Goal: Information Seeking & Learning: Learn about a topic

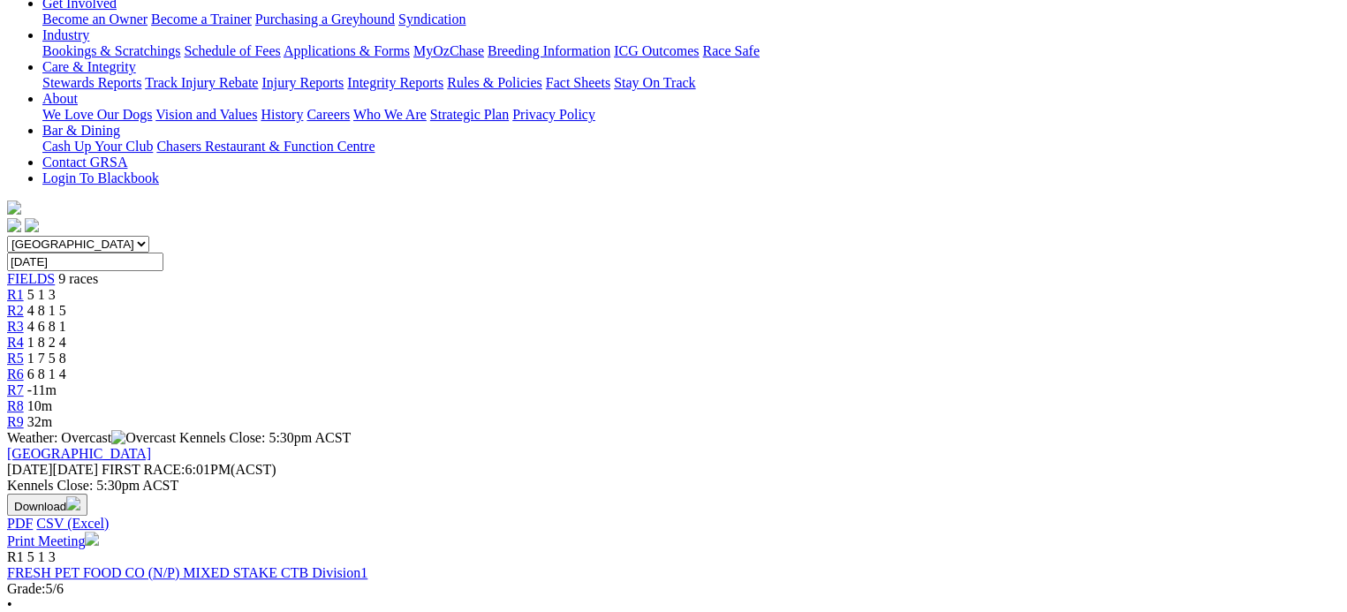
scroll to position [353, 0]
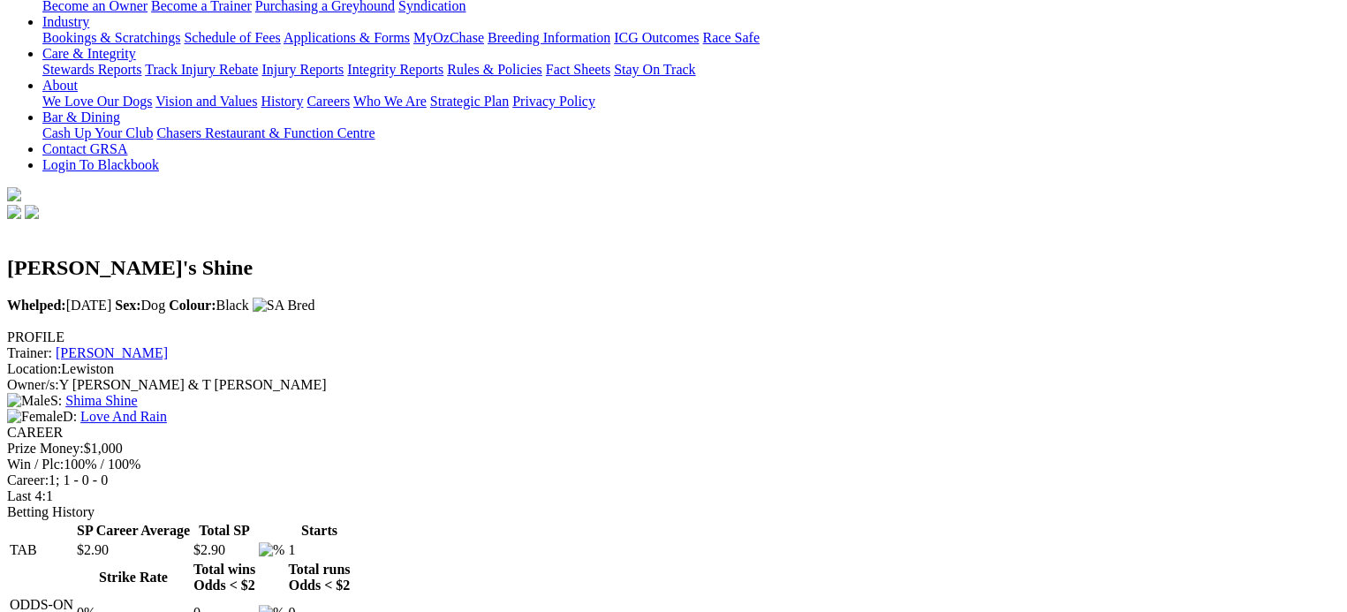
scroll to position [707, 0]
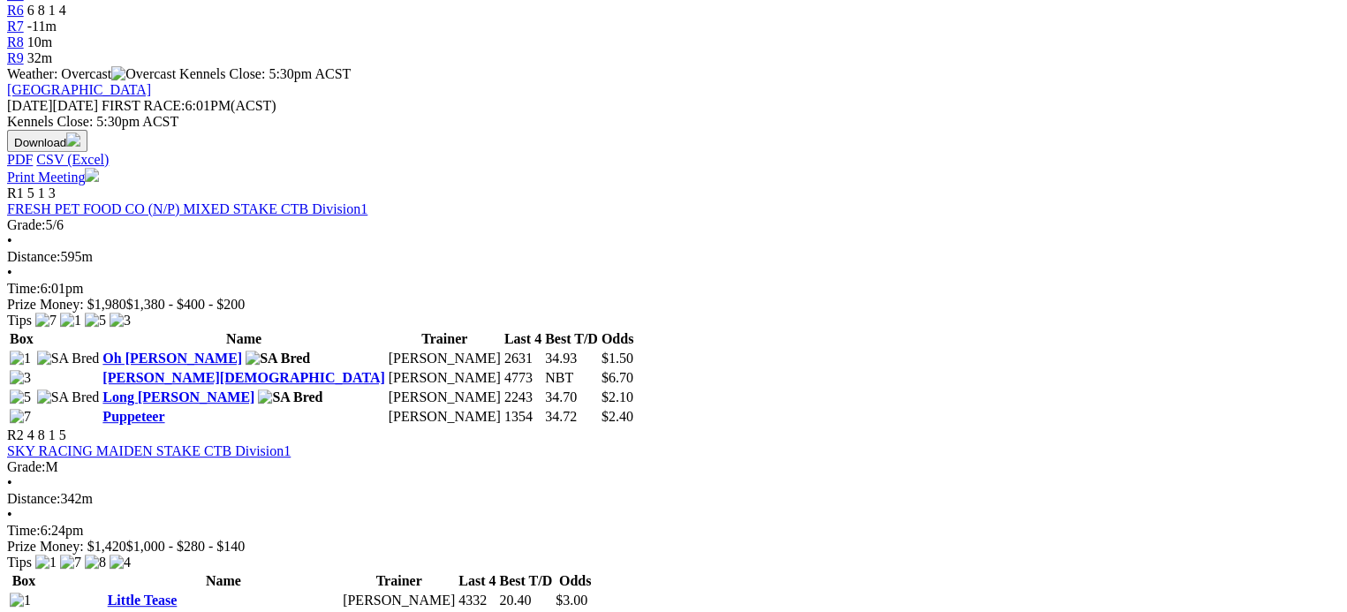
scroll to position [707, 0]
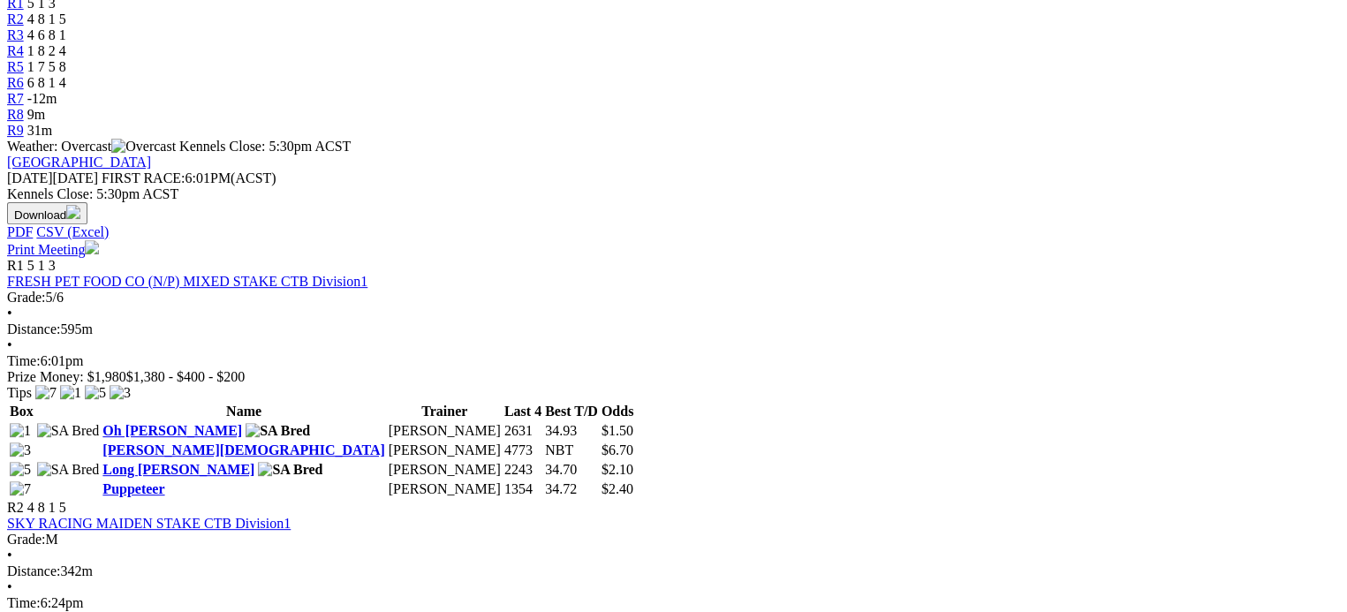
scroll to position [795, 0]
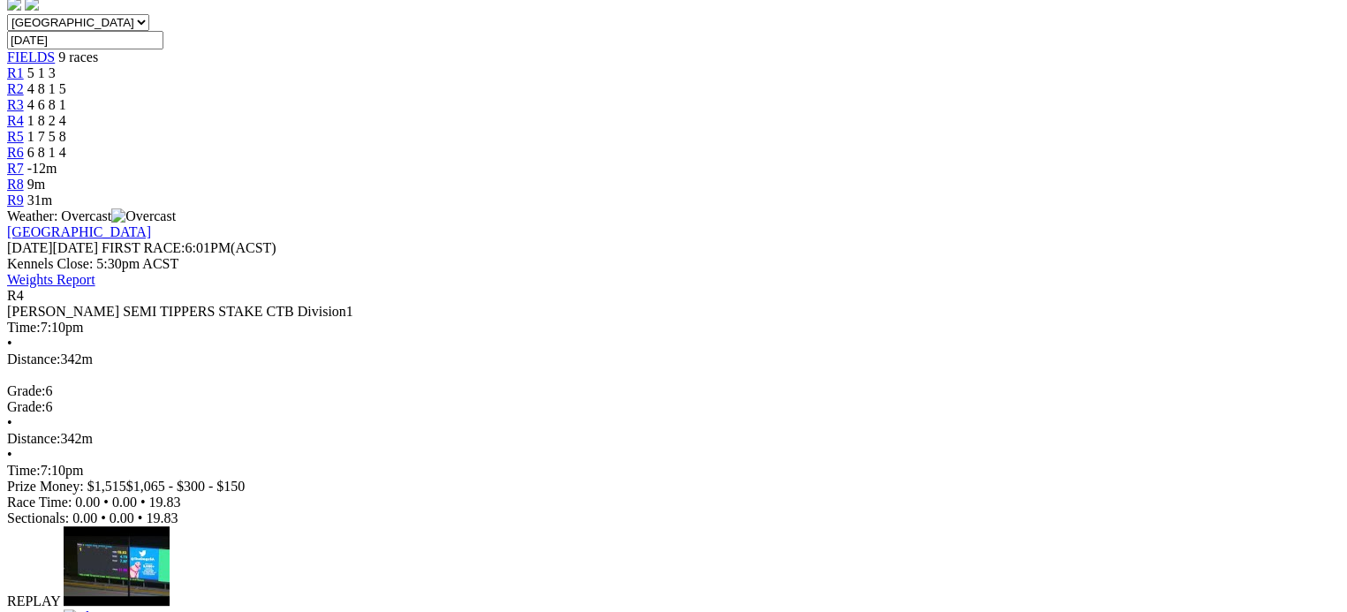
scroll to position [795, 0]
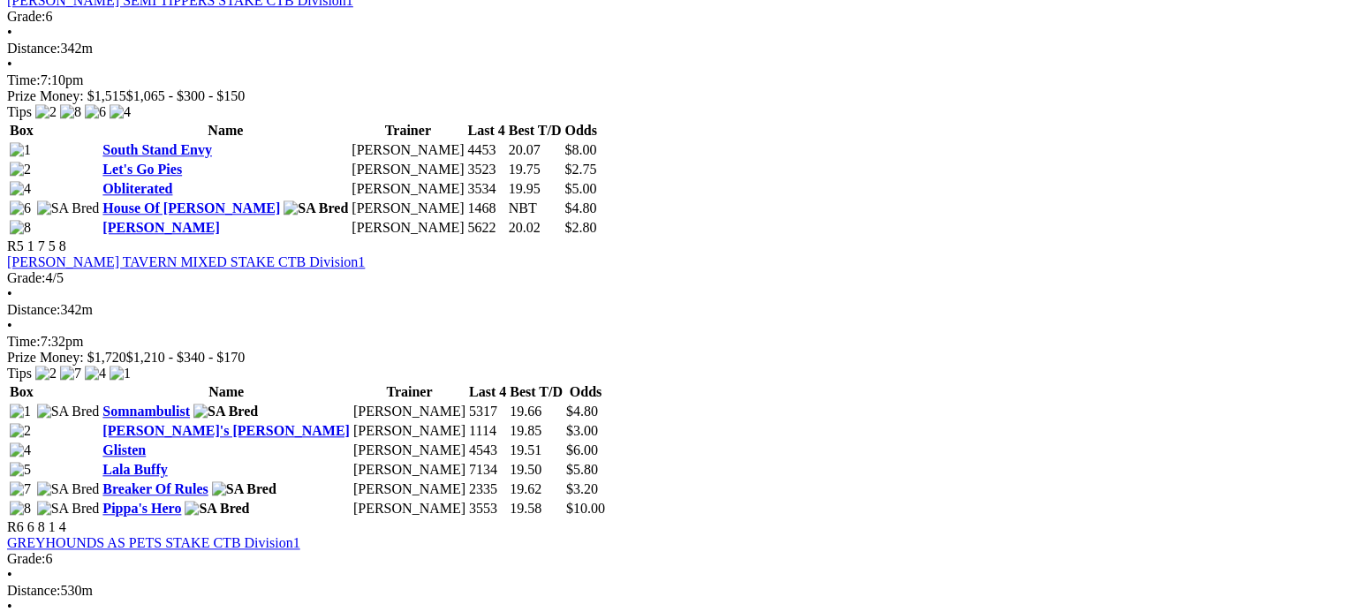
scroll to position [1767, 0]
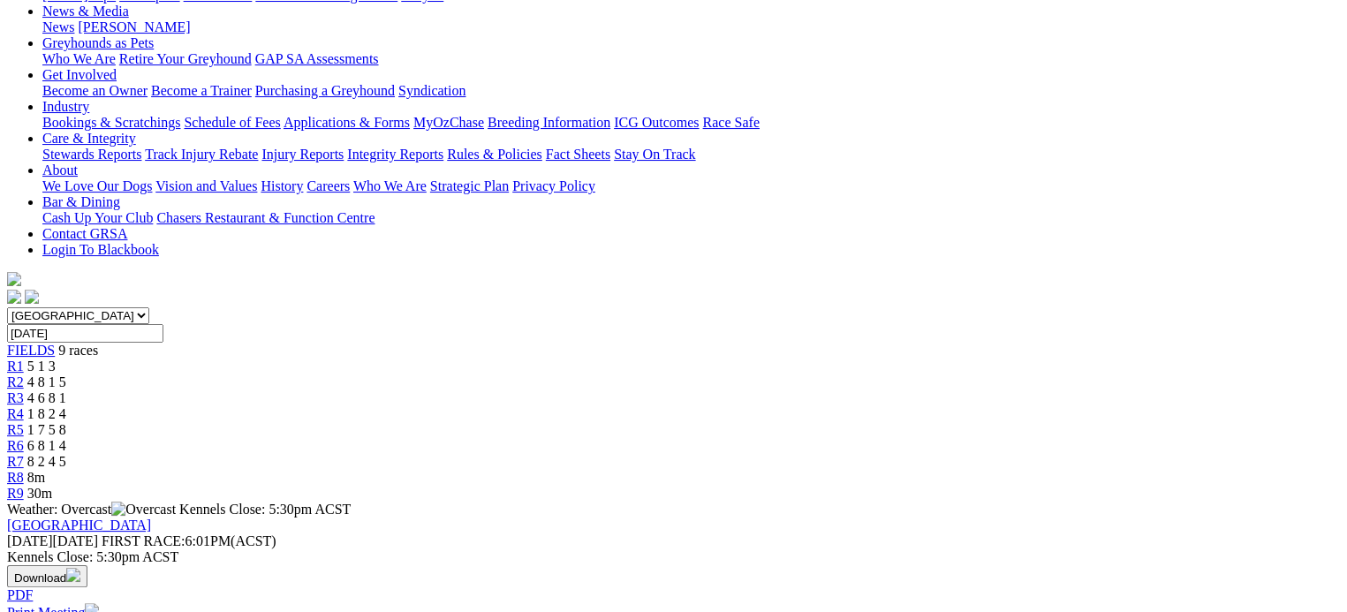
scroll to position [265, 0]
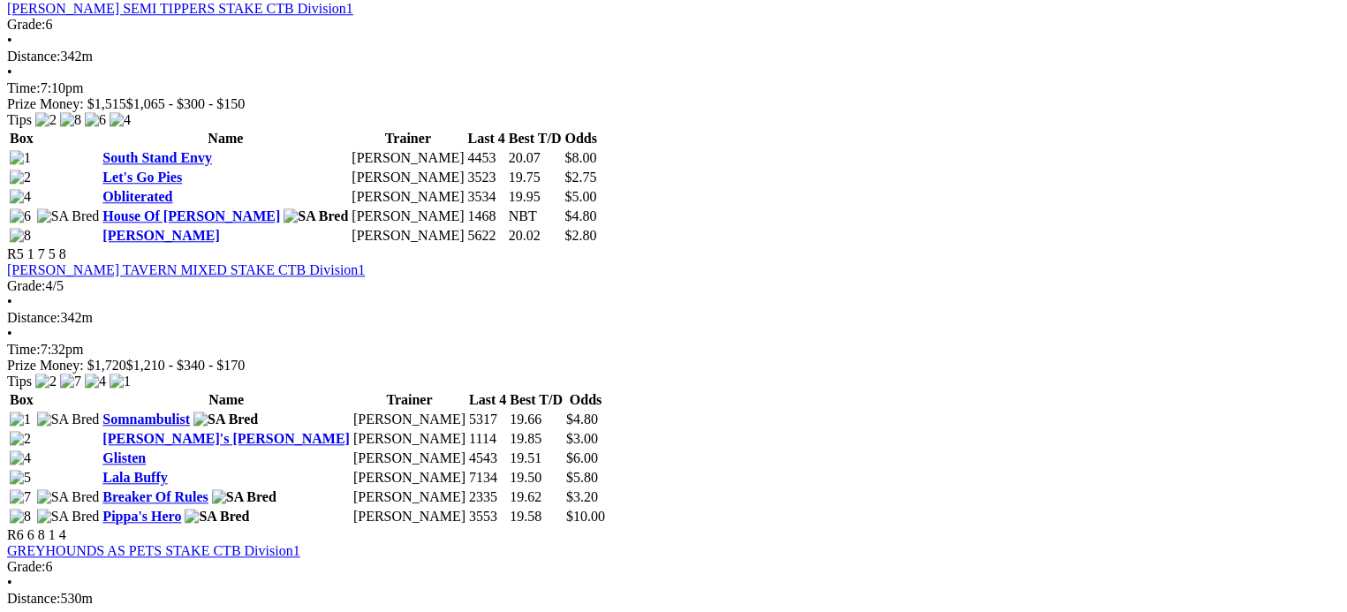
scroll to position [1767, 0]
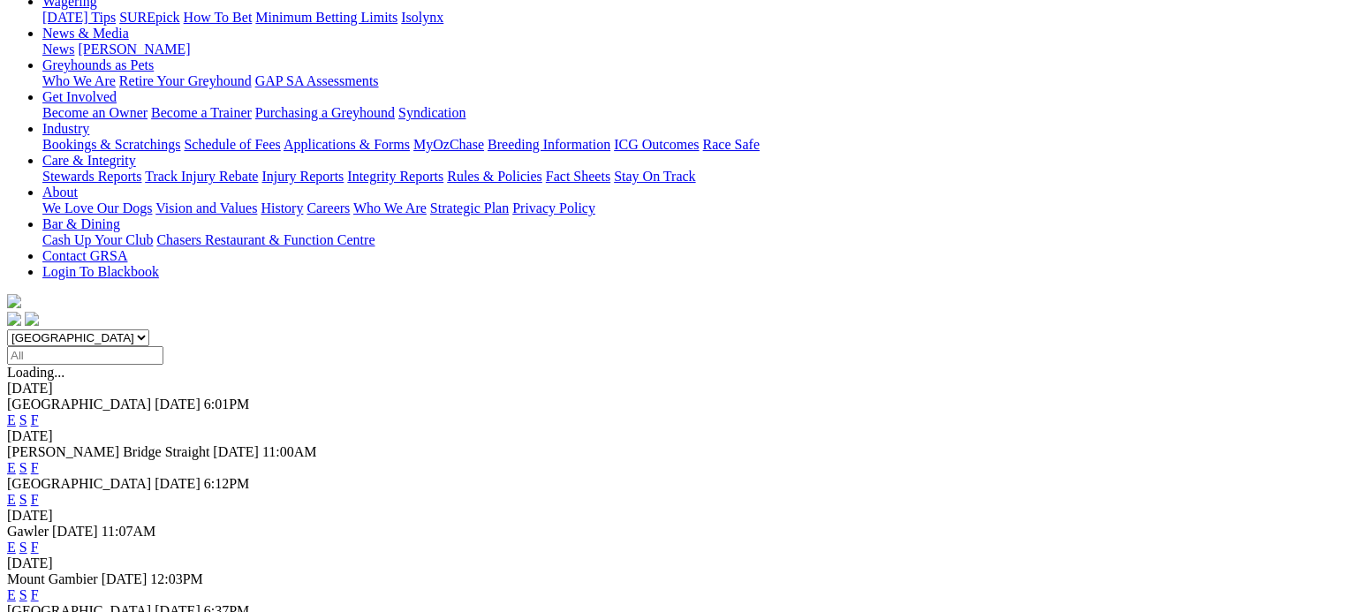
scroll to position [265, 0]
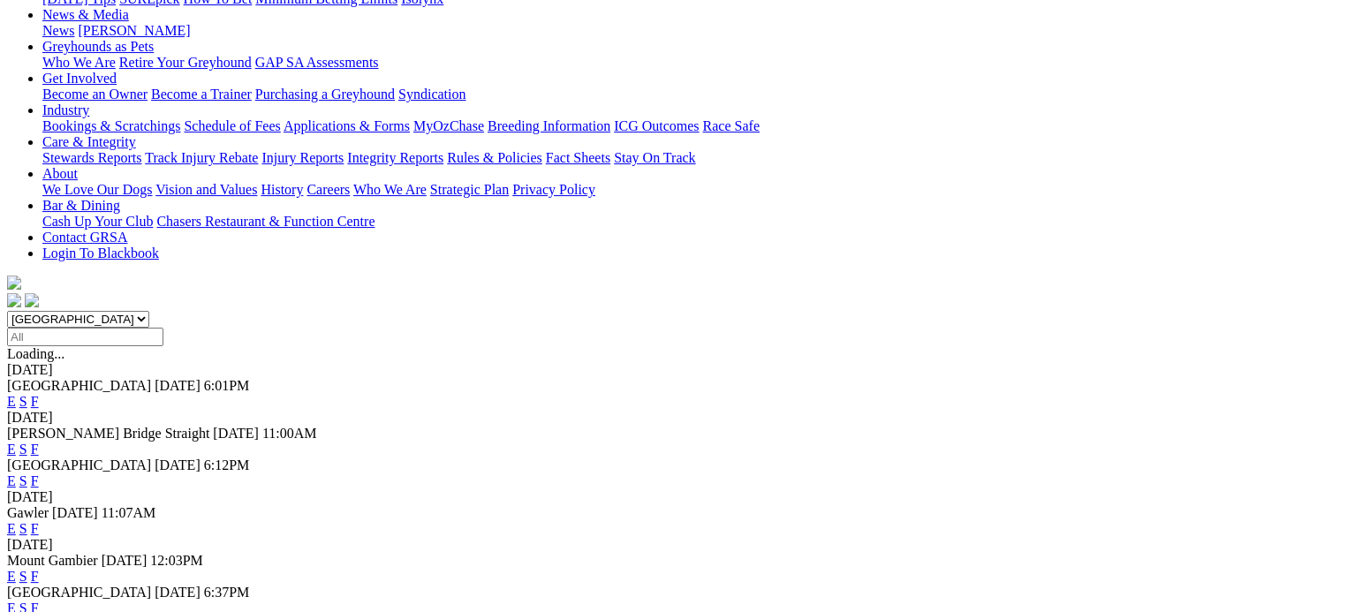
click at [39, 473] on link "F" at bounding box center [35, 480] width 8 height 15
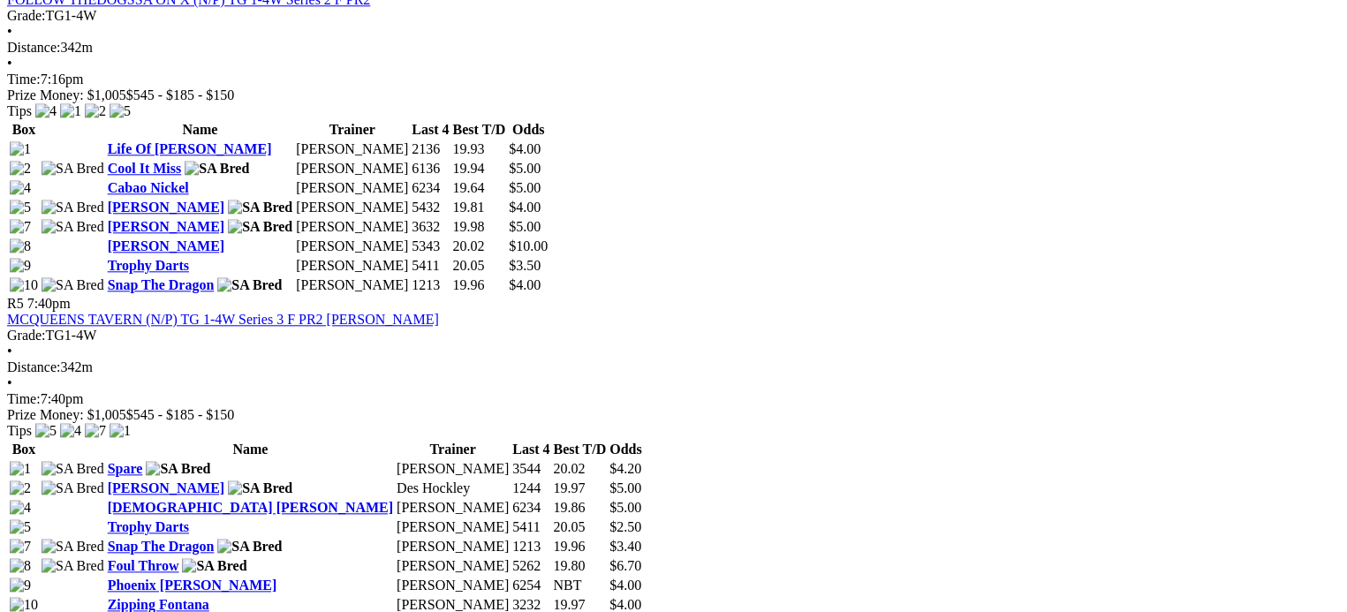
scroll to position [1855, 0]
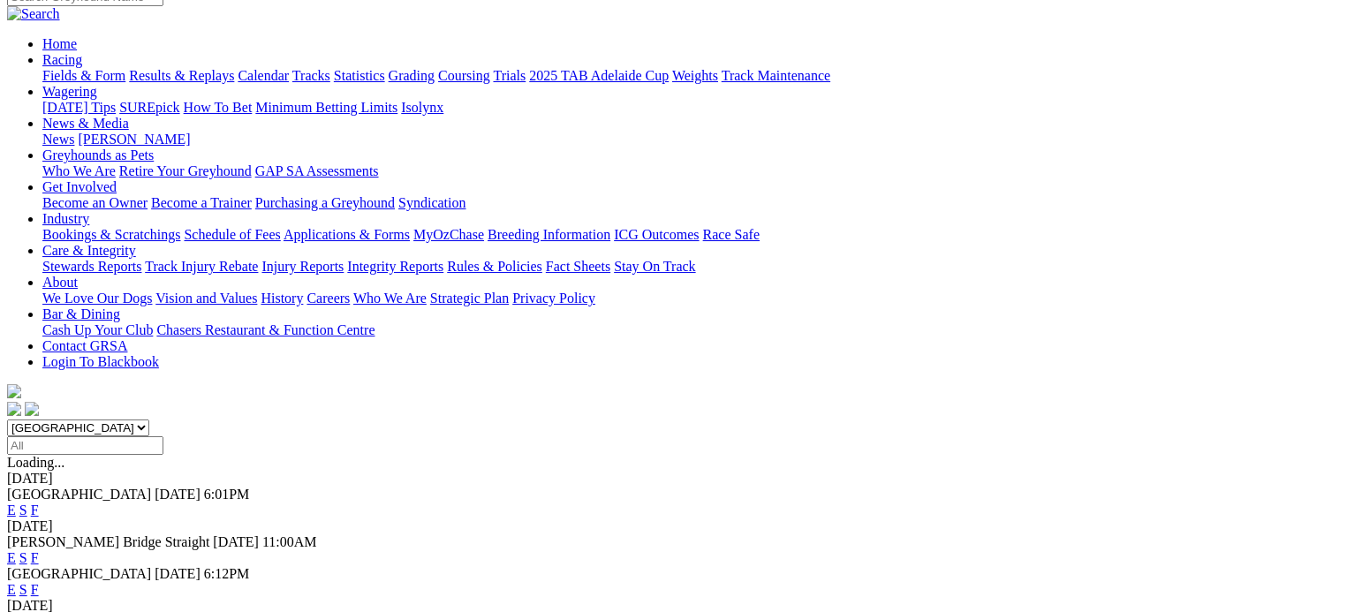
scroll to position [177, 0]
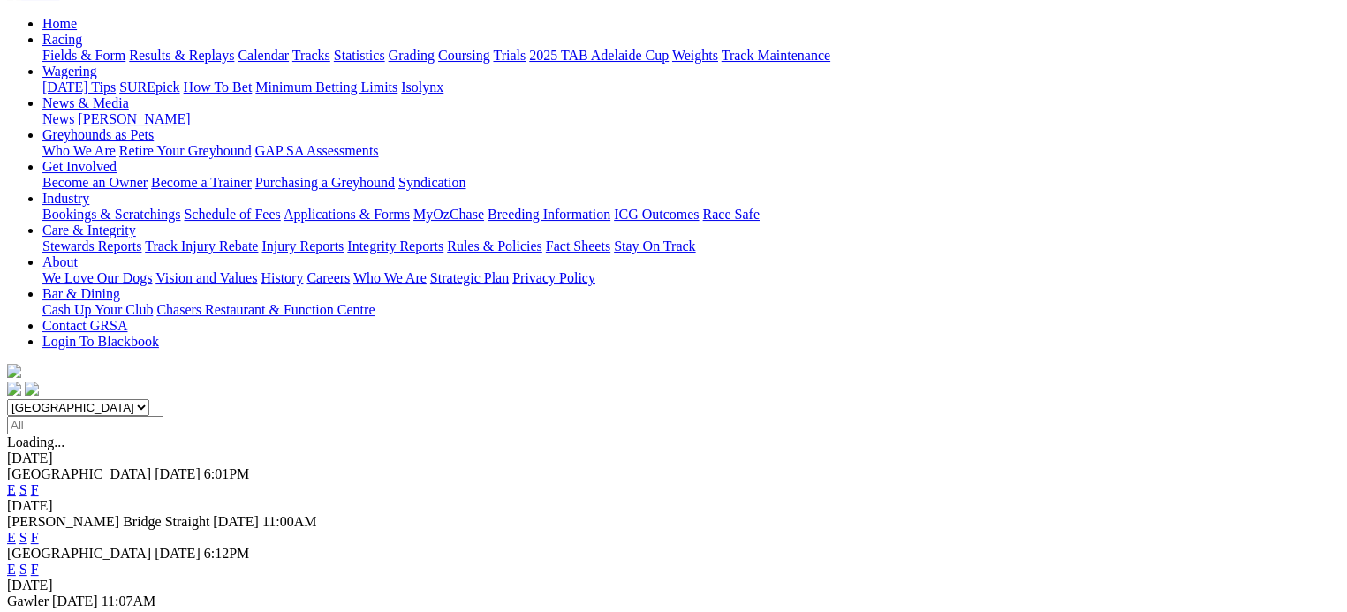
click at [39, 530] on link "F" at bounding box center [35, 537] width 8 height 15
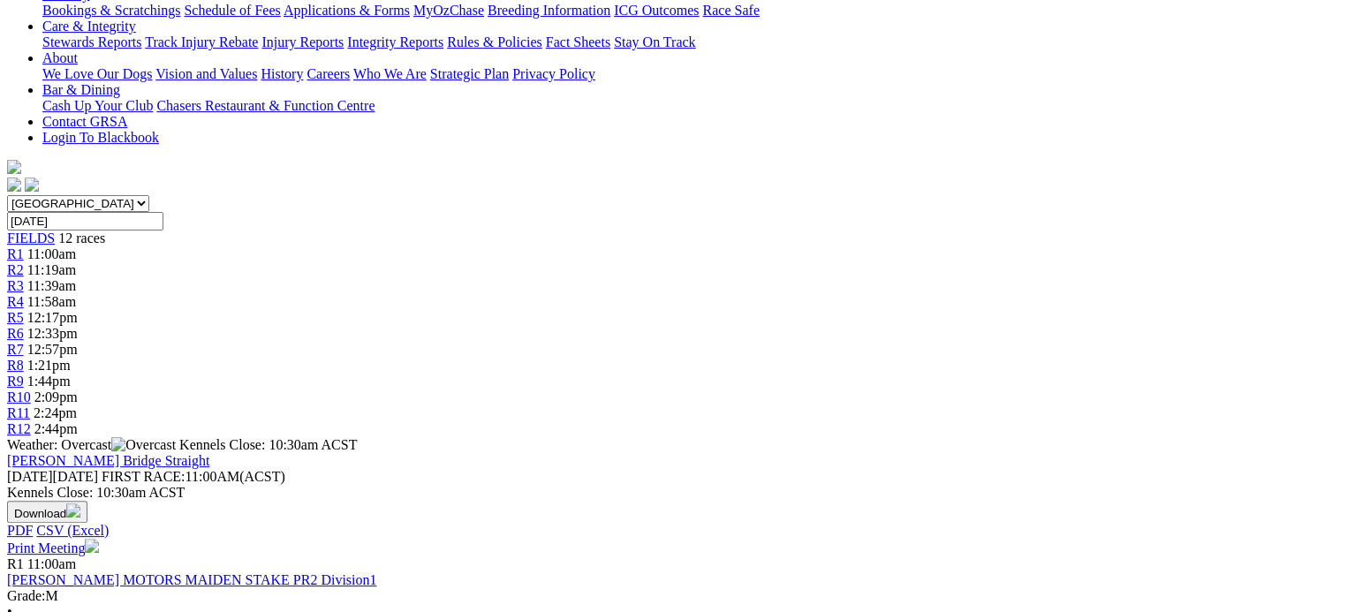
scroll to position [353, 0]
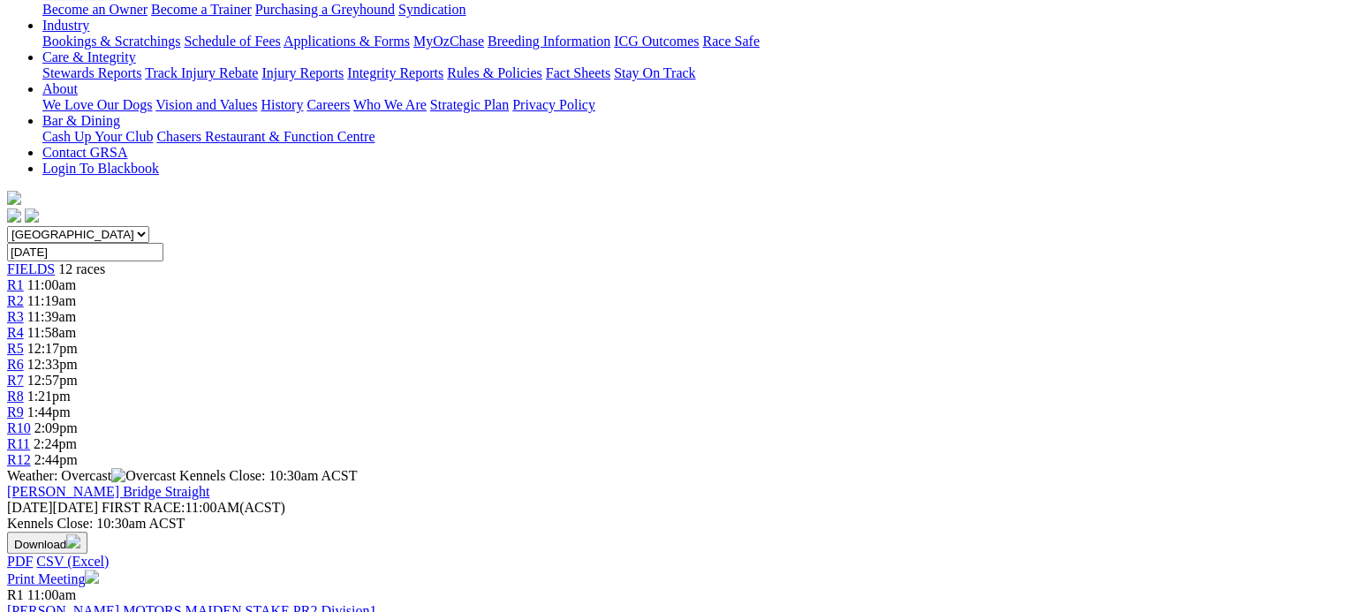
scroll to position [353, 0]
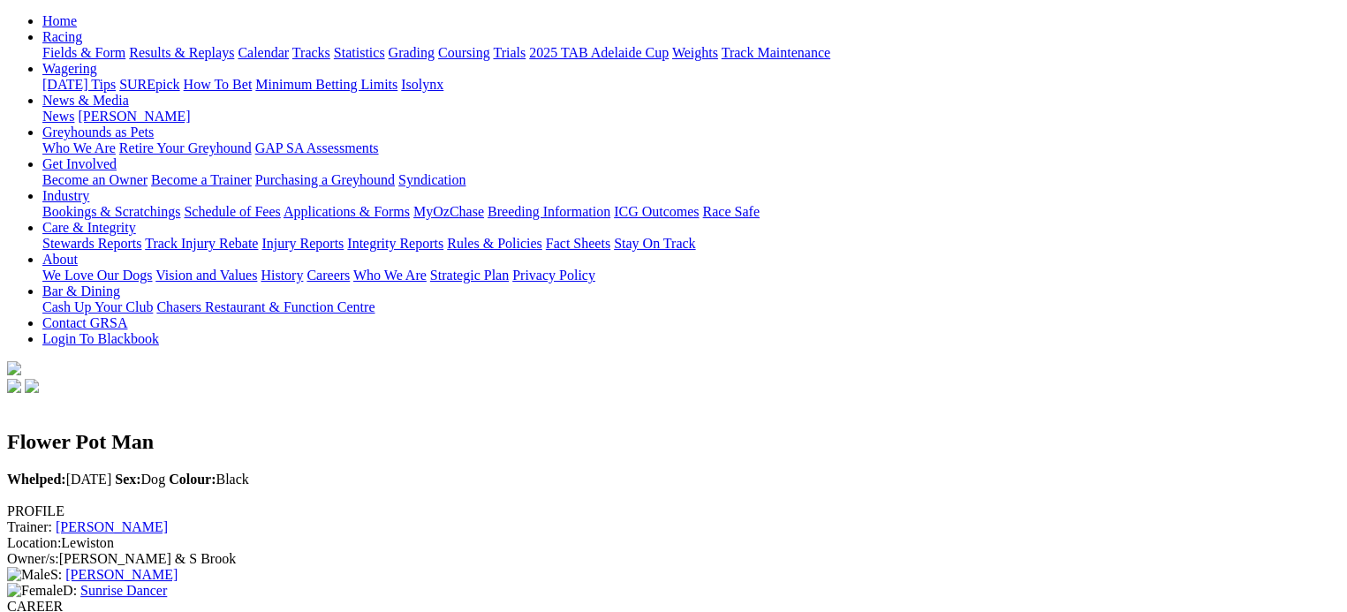
scroll to position [177, 0]
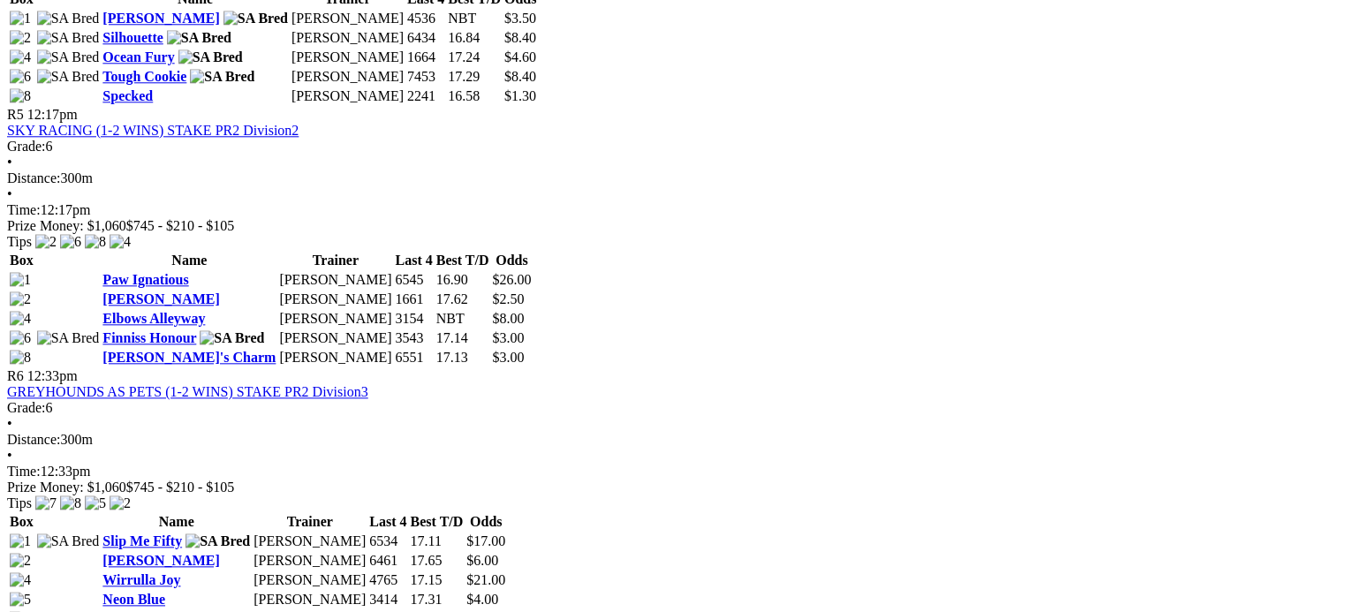
scroll to position [2120, 0]
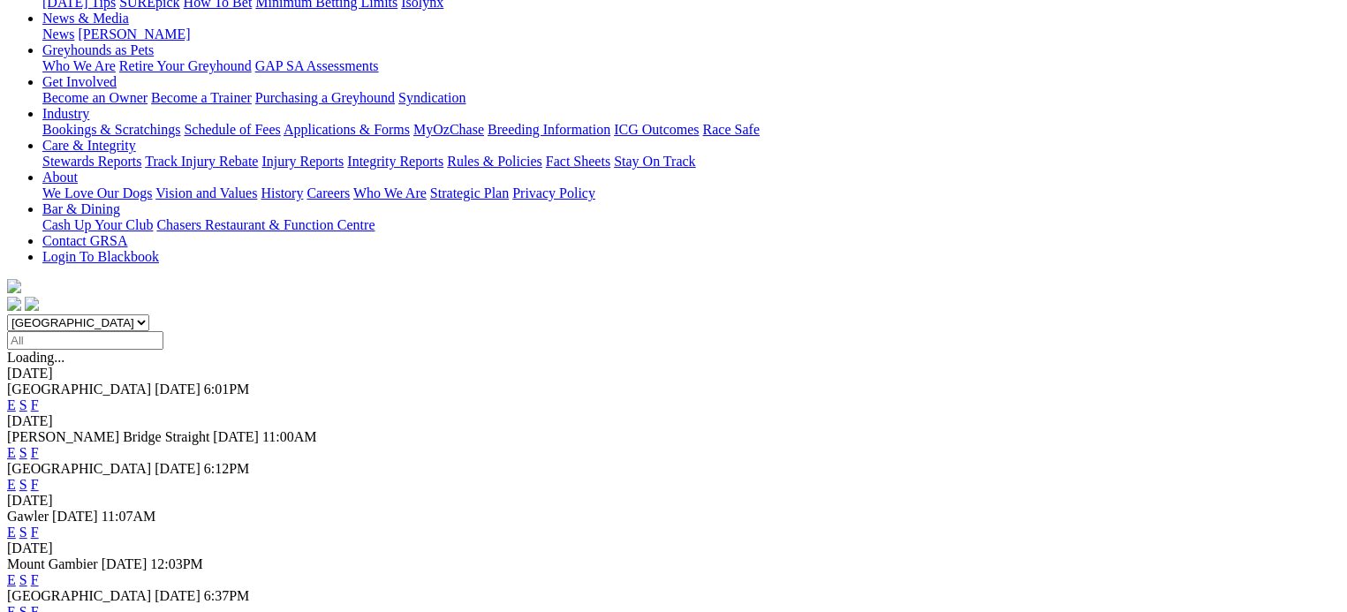
scroll to position [265, 0]
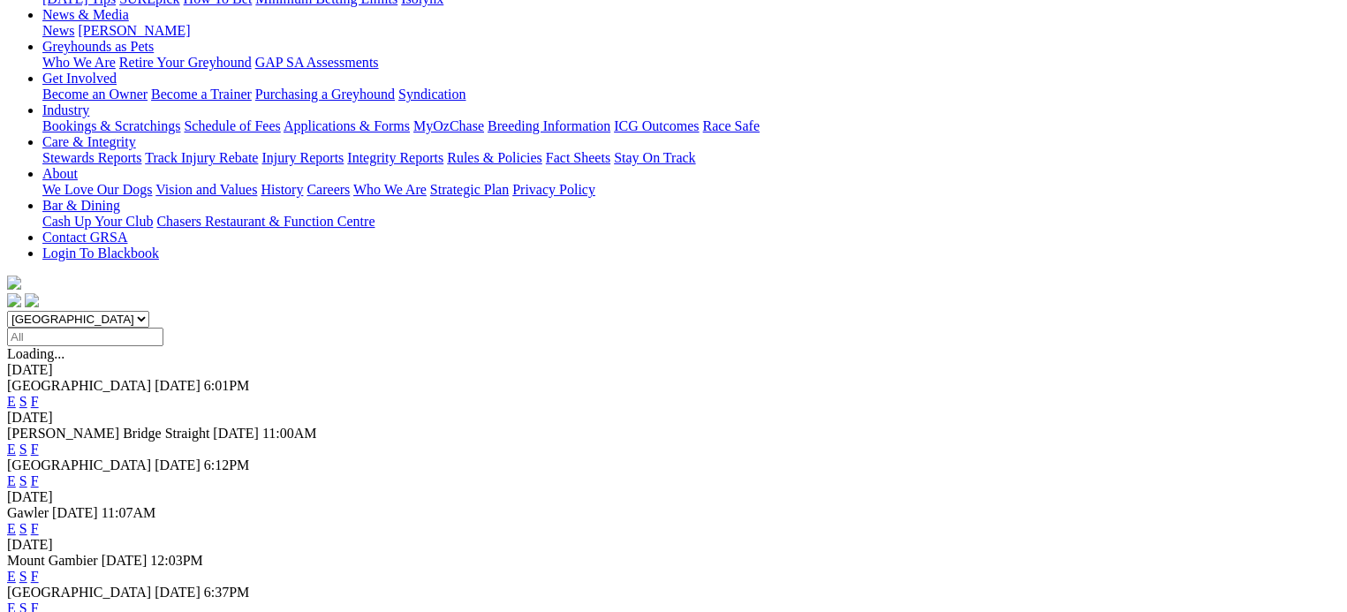
click at [39, 521] on link "F" at bounding box center [35, 528] width 8 height 15
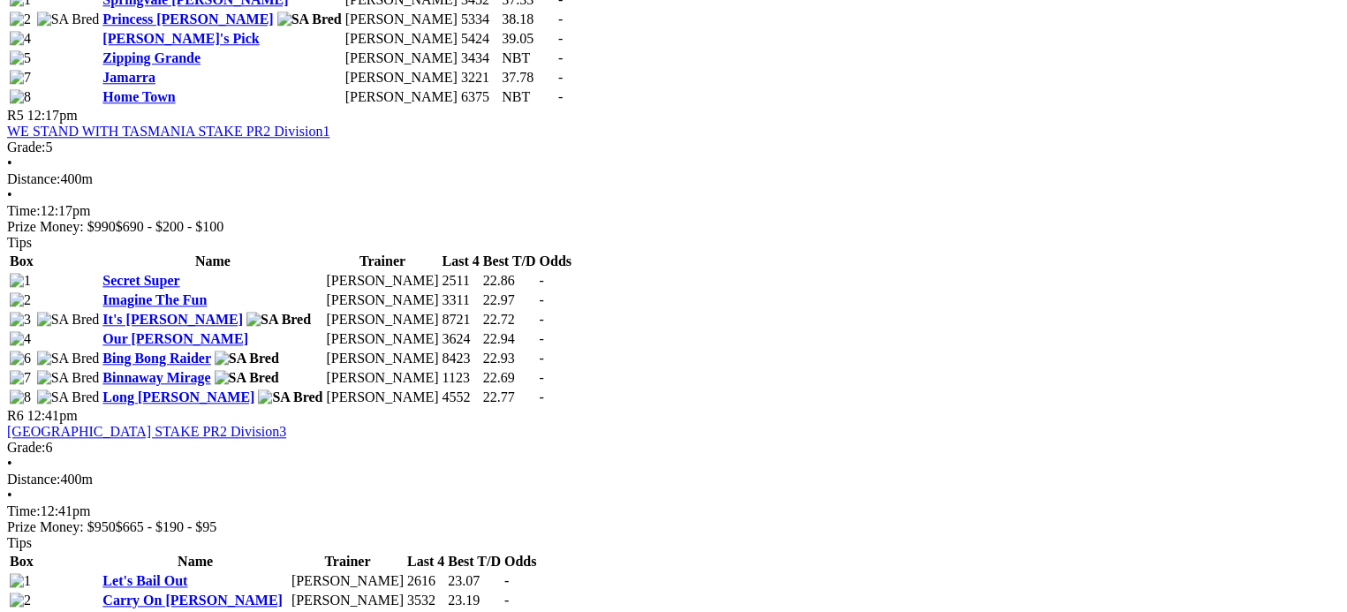
scroll to position [1855, 0]
